Goal: Answer question/provide support: Share knowledge or assist other users

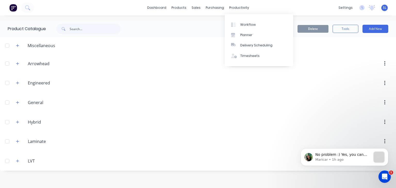
scroll to position [1256, 0]
click at [18, 84] on icon "button" at bounding box center [17, 83] width 3 height 3
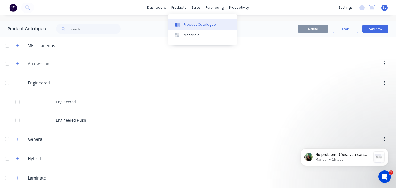
click at [184, 25] on div "Product Catalogue" at bounding box center [200, 24] width 32 height 5
click at [339, 156] on p "No problem :) Yes, you can absolutely do update it via Product Catalogue. Just …" at bounding box center [343, 154] width 56 height 5
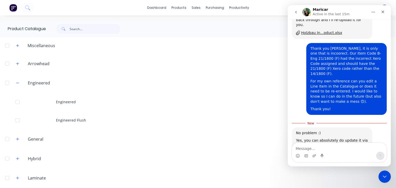
scroll to position [1264, 0]
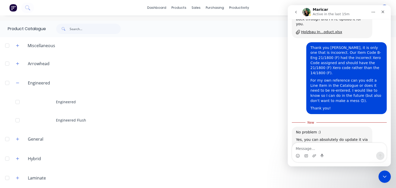
click at [339, 98] on div "Intercom messenger" at bounding box center [198, 94] width 396 height 188
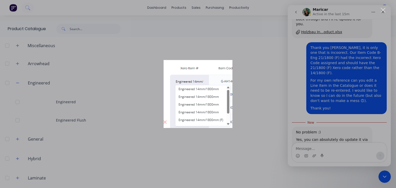
scroll to position [0, 0]
click at [265, 135] on div "Intercom messenger" at bounding box center [198, 94] width 396 height 188
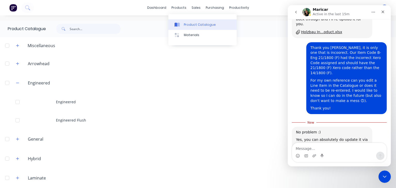
click at [184, 25] on div "Product Catalogue" at bounding box center [200, 24] width 32 height 5
click at [199, 24] on div "Product Catalogue" at bounding box center [200, 24] width 32 height 5
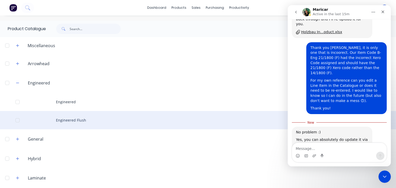
click at [74, 122] on div "Engineered Flush" at bounding box center [198, 120] width 396 height 18
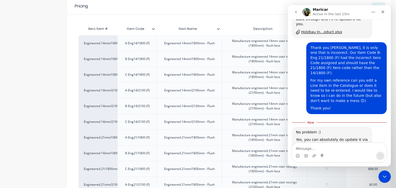
scroll to position [103, 0]
click at [139, 156] on div "B-Eng21/1800 (F)" at bounding box center [137, 153] width 40 height 16
drag, startPoint x: 427, startPoint y: 161, endPoint x: 294, endPoint y: 12, distance: 199.9
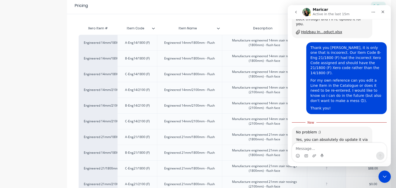
click at [294, 12] on icon "go back" at bounding box center [296, 12] width 4 height 4
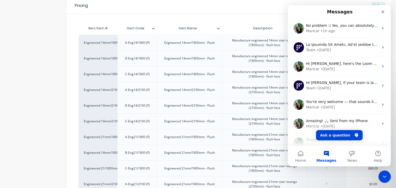
scroll to position [0, 0]
click at [383, 11] on icon "Close" at bounding box center [382, 12] width 3 height 3
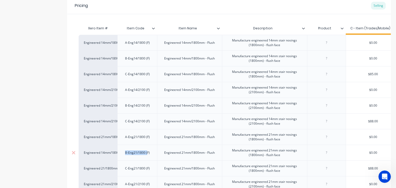
drag, startPoint x: 146, startPoint y: 154, endPoint x: 125, endPoint y: 150, distance: 21.9
click at [125, 150] on div "B-Eng21/1800 (F)" at bounding box center [137, 152] width 33 height 7
click at [153, 154] on div "B-Eng21/1800 (F)" at bounding box center [137, 152] width 33 height 7
drag, startPoint x: 153, startPoint y: 154, endPoint x: 124, endPoint y: 153, distance: 28.9
click at [124, 153] on div "B-Eng21/1800 (F)" at bounding box center [137, 152] width 33 height 7
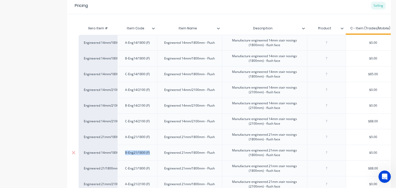
copy div "B-Eng21/1800 (F)"
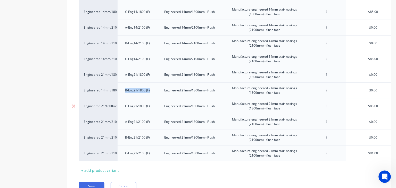
scroll to position [164, 0]
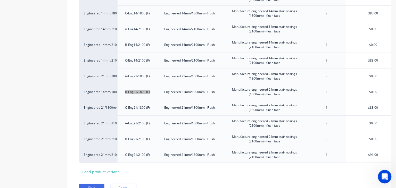
click at [381, 179] on div "Open Intercom Messenger" at bounding box center [383, 175] width 17 height 17
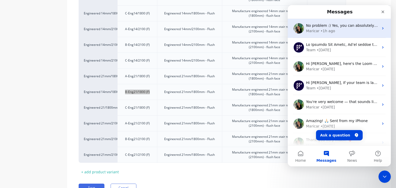
click at [333, 31] on div "Maricar • 1h ago" at bounding box center [342, 30] width 73 height 5
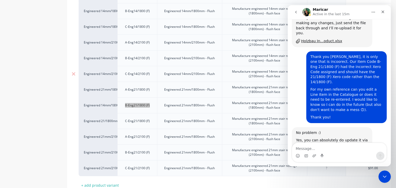
scroll to position [150, 0]
click at [108, 107] on div "Engineered 14mm/1800mm (F)" at bounding box center [98, 105] width 39 height 16
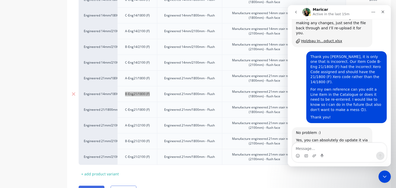
click at [95, 96] on div "Engineered 14mm/1800mm (F)" at bounding box center [98, 94] width 39 height 16
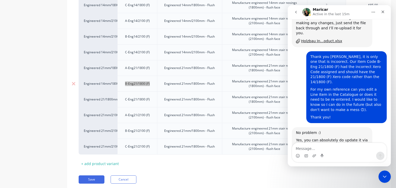
scroll to position [193, 0]
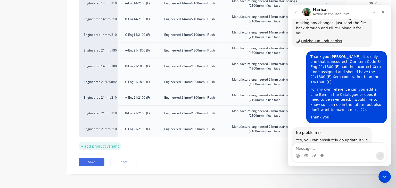
click at [106, 142] on div "+ add product variant" at bounding box center [100, 146] width 43 height 8
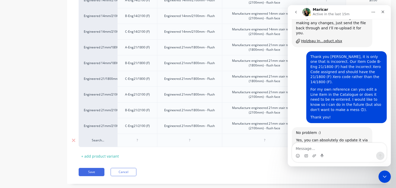
click at [100, 135] on div "Search..." at bounding box center [98, 140] width 39 height 13
click at [100, 142] on div "Search..." at bounding box center [98, 140] width 39 height 13
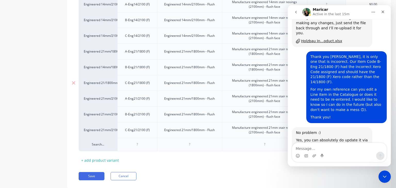
scroll to position [191, 0]
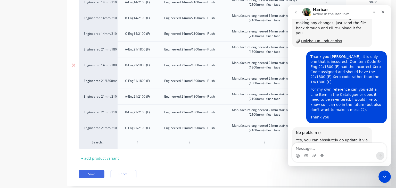
click at [104, 64] on div "Engineered 14mm/1800mm (F)" at bounding box center [98, 65] width 28 height 5
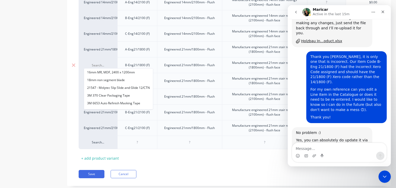
click at [104, 64] on input at bounding box center [98, 65] width 28 height 5
click at [59, 71] on div "Product details Collaborate Order History" at bounding box center [32, 12] width 54 height 363
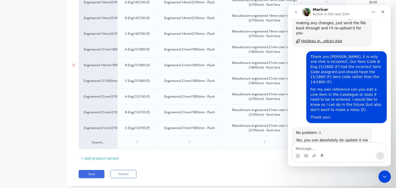
click at [101, 66] on div "Engineered 14mm/1800mm (F)" at bounding box center [98, 65] width 28 height 5
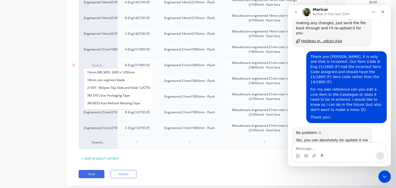
paste input "B-Eng21/1800 (F)"
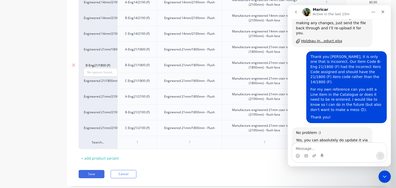
type input "B-Eng21/1800 (F)"
click at [148, 66] on div "B-Eng21/1800 (F)" at bounding box center [137, 65] width 33 height 7
drag, startPoint x: 152, startPoint y: 67, endPoint x: 123, endPoint y: 65, distance: 28.9
click at [123, 65] on div "B-Eng21/1800 (F)" at bounding box center [137, 65] width 33 height 7
copy div "B-Eng21/1800 (F)"
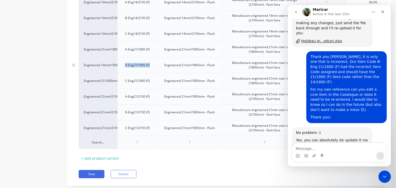
click at [107, 66] on div "Engineered 14mm/1800mm (F)" at bounding box center [98, 65] width 28 height 5
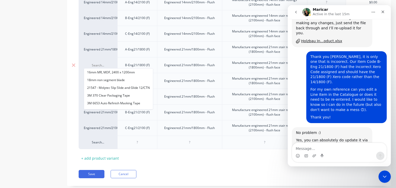
click at [107, 66] on input at bounding box center [98, 65] width 28 height 5
paste input "B-Eng21/1800 (F)"
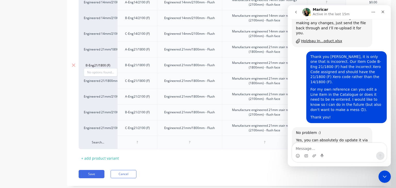
type input "B-Eng21/1800 (F)"
click at [147, 65] on div "B-Eng21/1800 (F)" at bounding box center [137, 65] width 33 height 7
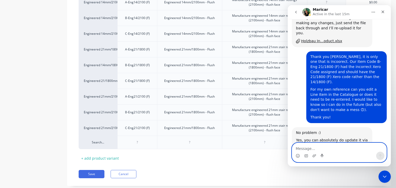
click at [323, 149] on textarea "Message…" at bounding box center [339, 147] width 94 height 9
type textarea "W"
type textarea "T"
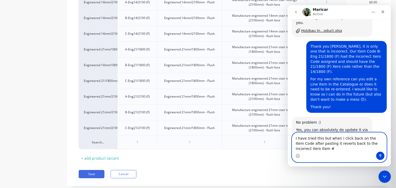
scroll to position [1261, 0]
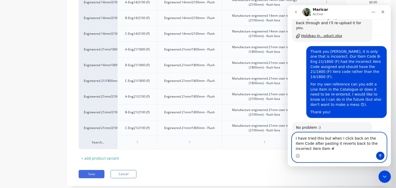
type textarea "I have tried this but when I click back on the Item Code after pasting it rever…"
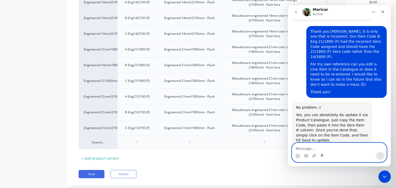
scroll to position [1281, 0]
click at [111, 66] on div "Engineered 14mm/1800mm (F)" at bounding box center [98, 65] width 28 height 5
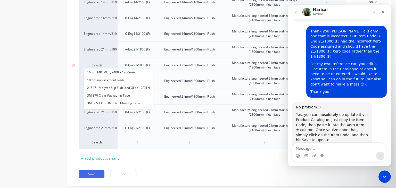
click at [134, 66] on div "B-Eng21/1800 (F)" at bounding box center [137, 65] width 33 height 7
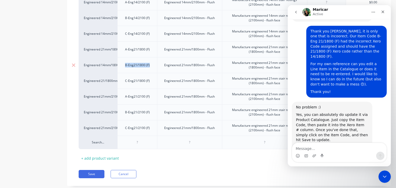
drag, startPoint x: 153, startPoint y: 67, endPoint x: 124, endPoint y: 68, distance: 28.9
click at [124, 68] on div "B-Eng21/1800 (F)" at bounding box center [137, 65] width 33 height 7
copy div "B-Eng21/1800 (F)"
click at [91, 65] on div "Engineered 14mm/1800mm (F)" at bounding box center [98, 65] width 28 height 5
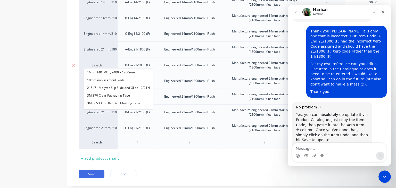
paste input "B-Eng21/1800 (F)"
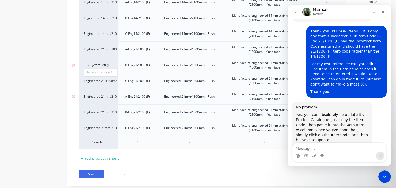
type input "B-Eng21/1800 (F)"
